Goal: Check status: Check status

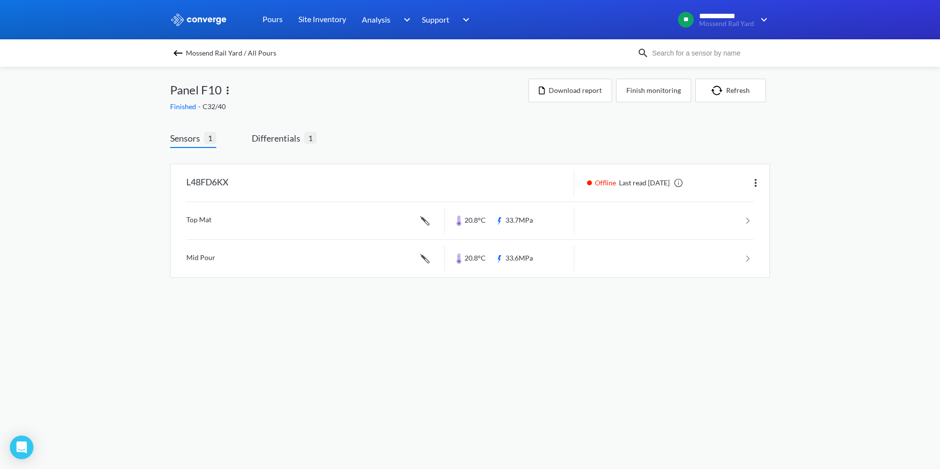
click at [187, 55] on span "Mossend Rail Yard / All Pours" at bounding box center [231, 53] width 90 height 14
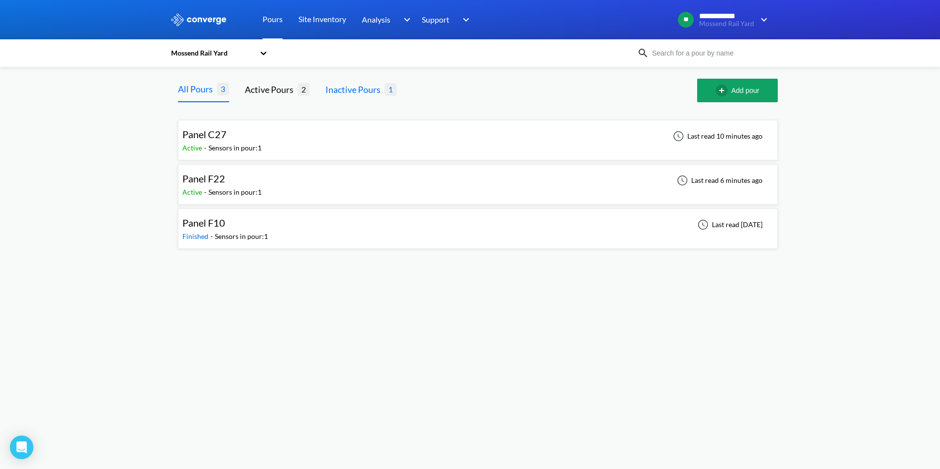
click at [362, 90] on div "Inactive Pours" at bounding box center [354, 90] width 59 height 14
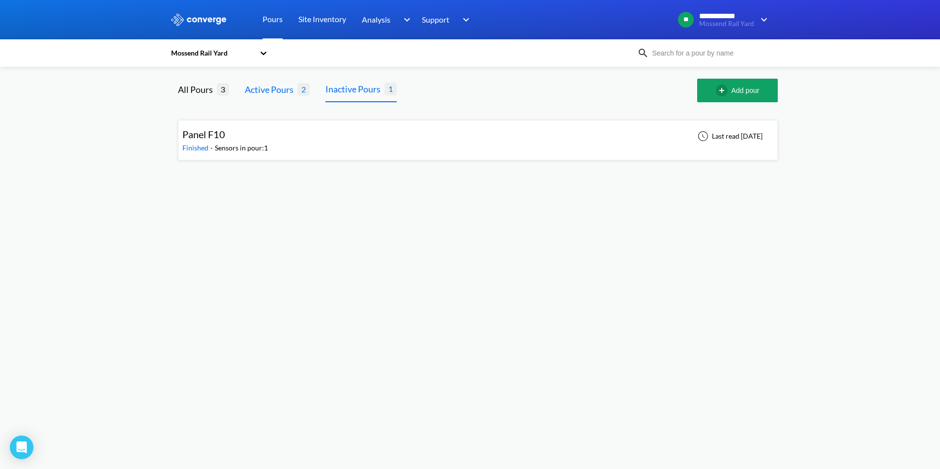
click at [284, 91] on div "Active Pours" at bounding box center [271, 90] width 53 height 14
click at [206, 90] on div "All Pours" at bounding box center [197, 90] width 39 height 14
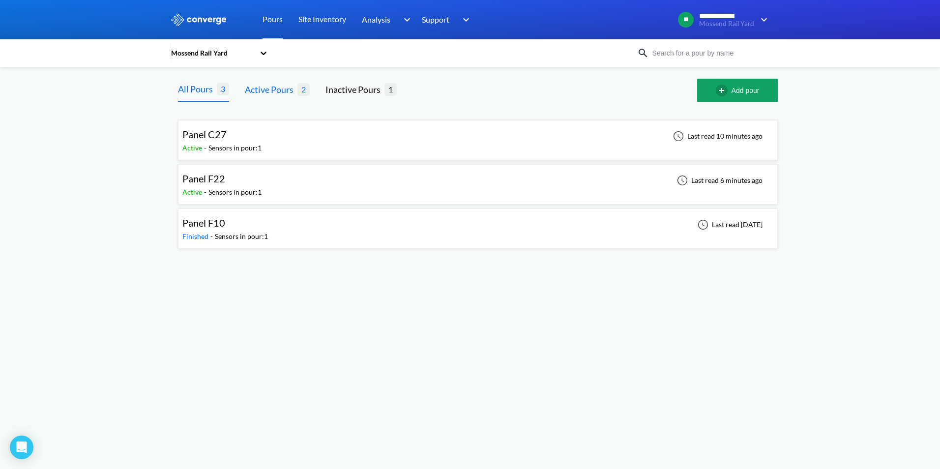
click at [294, 88] on div "Active Pours" at bounding box center [271, 90] width 53 height 14
click at [264, 180] on div "Panel F22 Active - Sensors in pour: 1 Last read 6 minutes ago" at bounding box center [477, 184] width 591 height 31
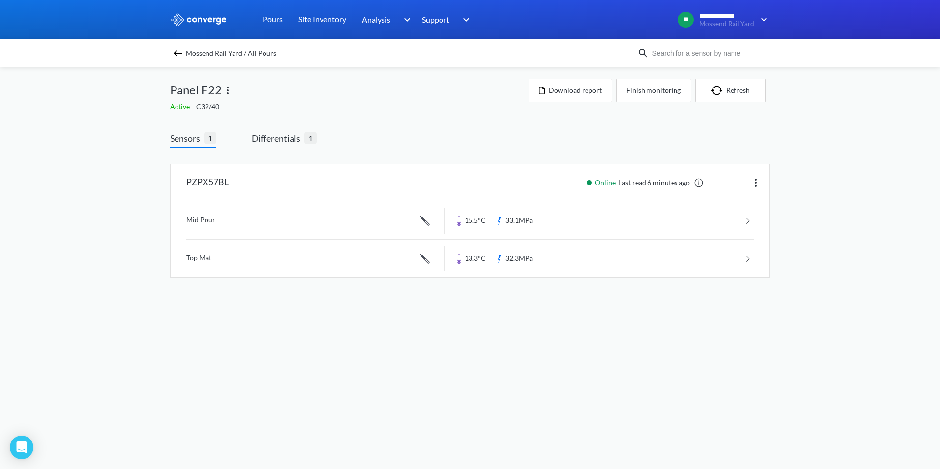
click at [180, 56] on img at bounding box center [178, 53] width 12 height 12
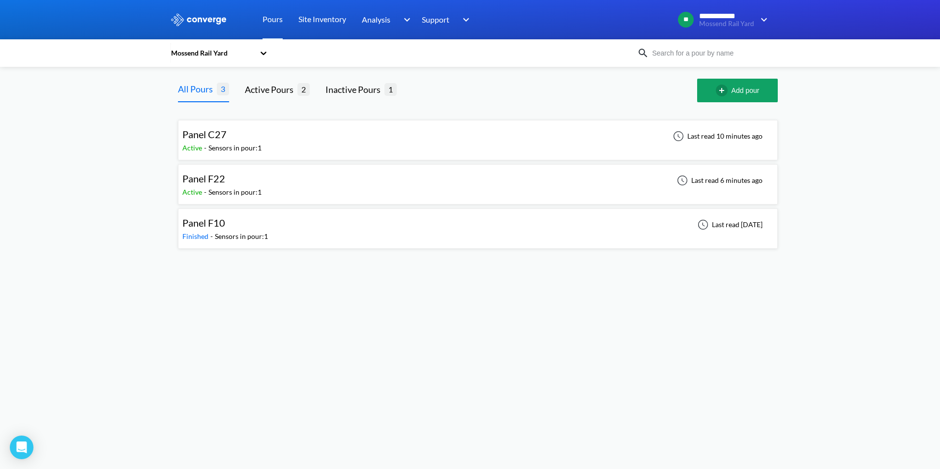
click at [245, 145] on div "Sensors in pour: 1" at bounding box center [234, 147] width 53 height 11
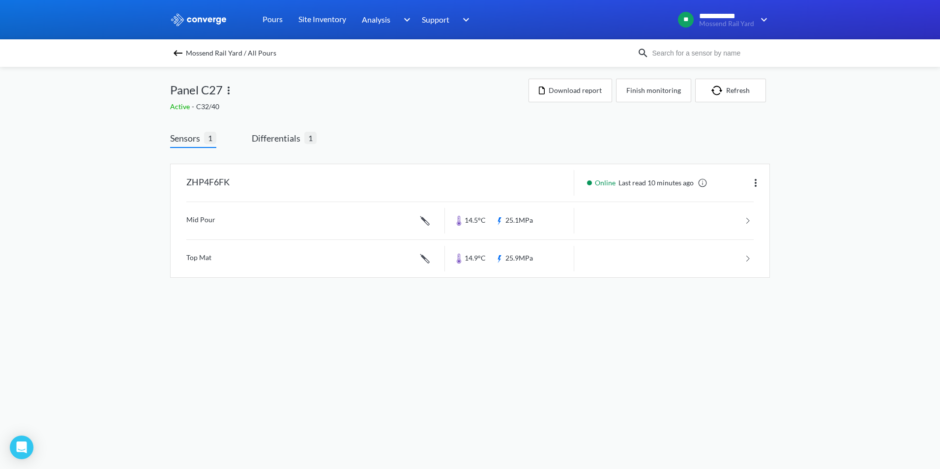
click at [175, 54] on img at bounding box center [178, 53] width 12 height 12
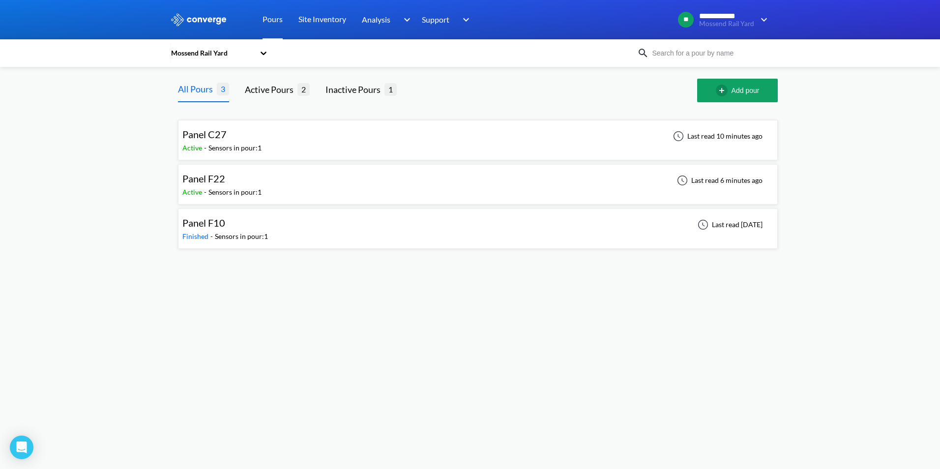
click at [247, 190] on div "Sensors in pour: 1" at bounding box center [234, 192] width 53 height 11
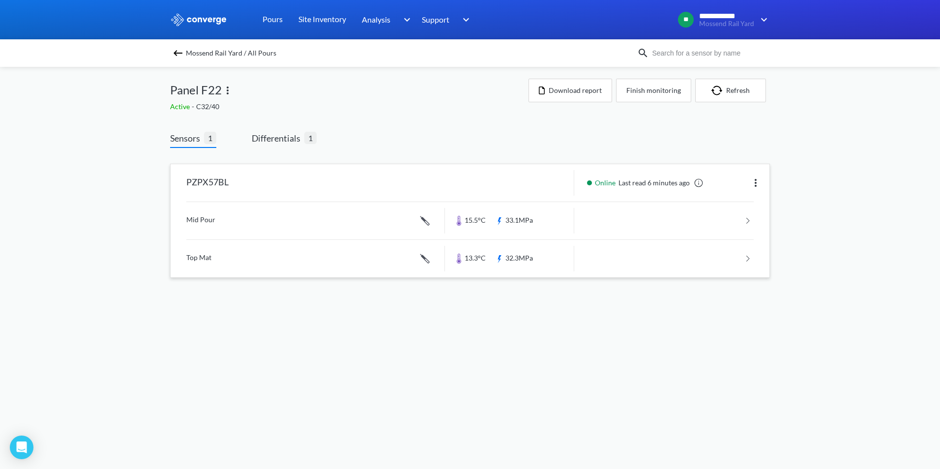
click at [273, 228] on link at bounding box center [469, 220] width 567 height 37
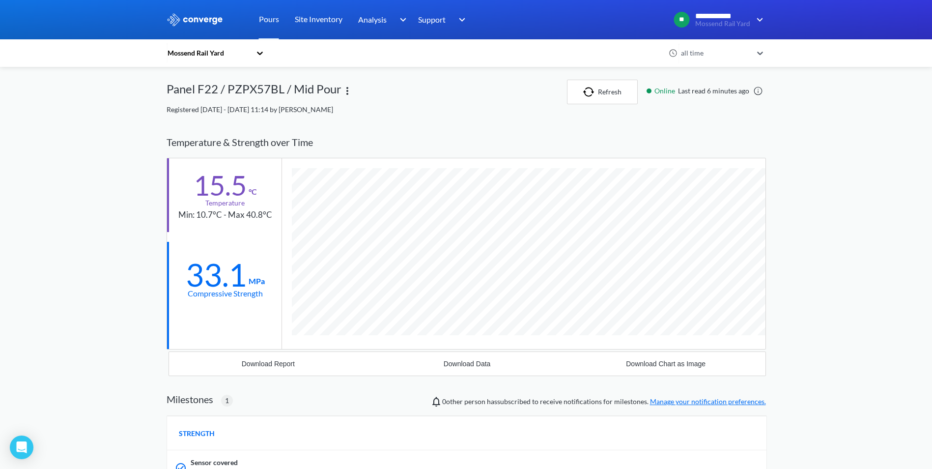
scroll to position [628, 599]
click at [685, 152] on div "Temperature & Strength over Time" at bounding box center [466, 142] width 599 height 31
